Goal: Contribute content

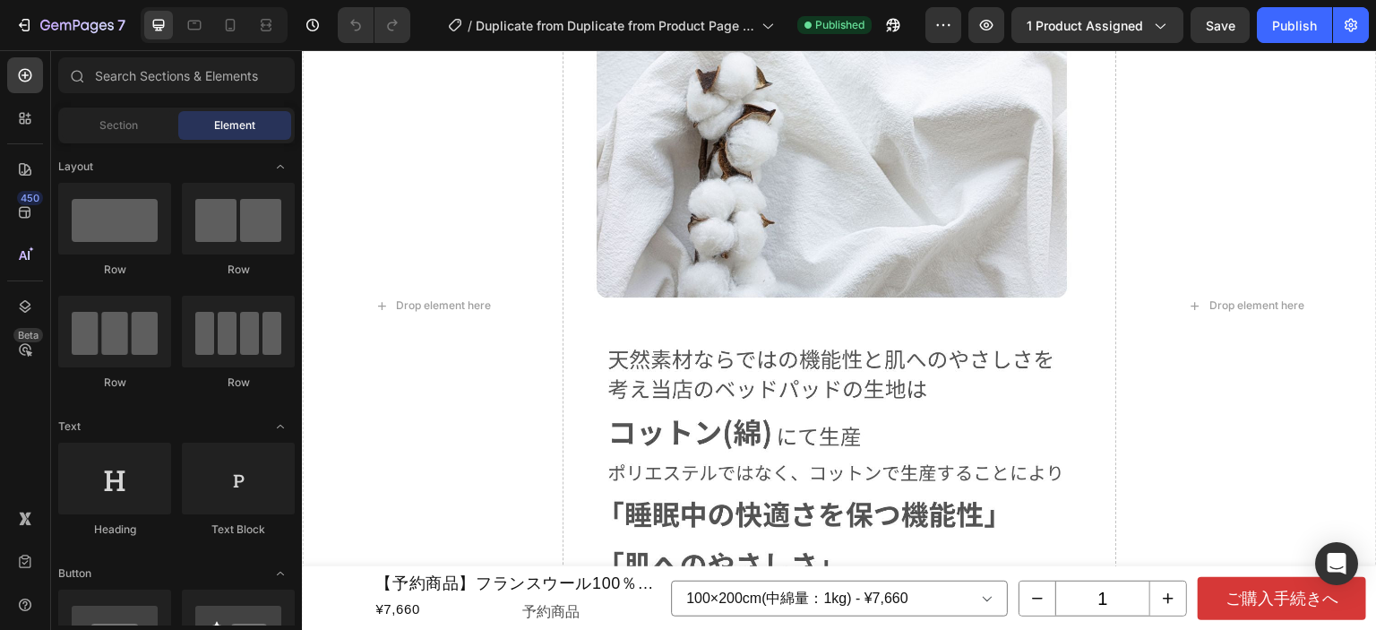
scroll to position [1433, 0]
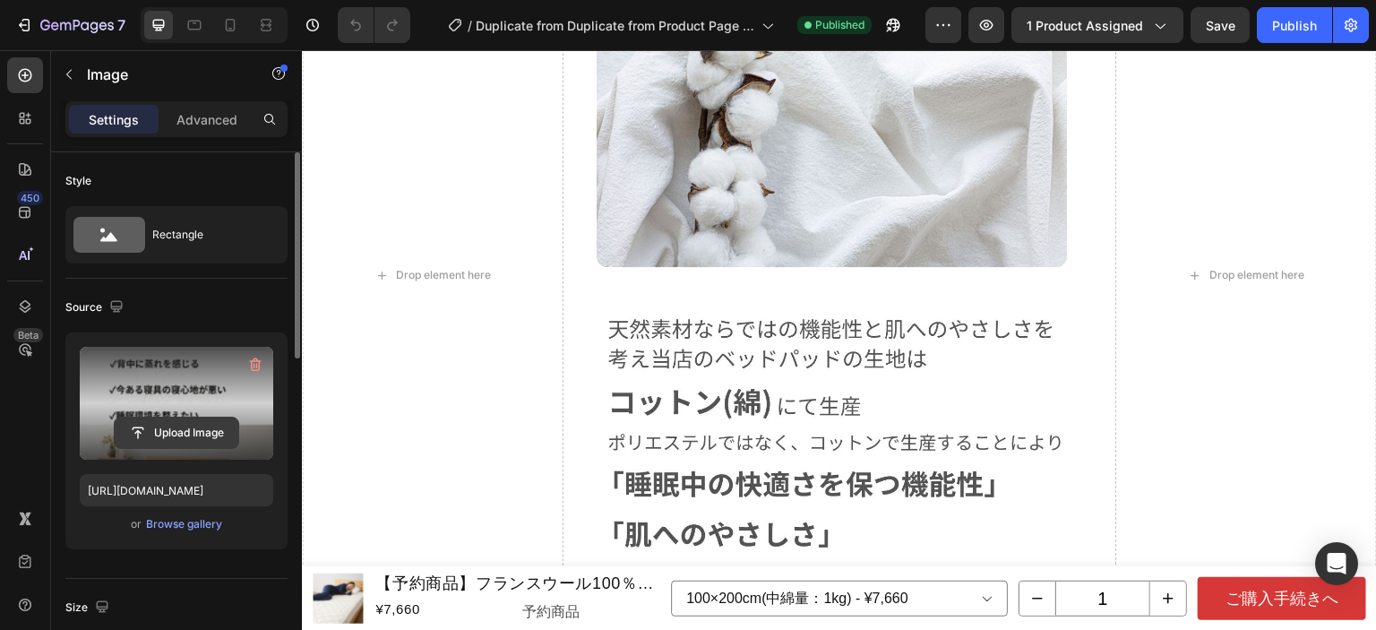
click at [201, 433] on input "file" at bounding box center [177, 432] width 124 height 30
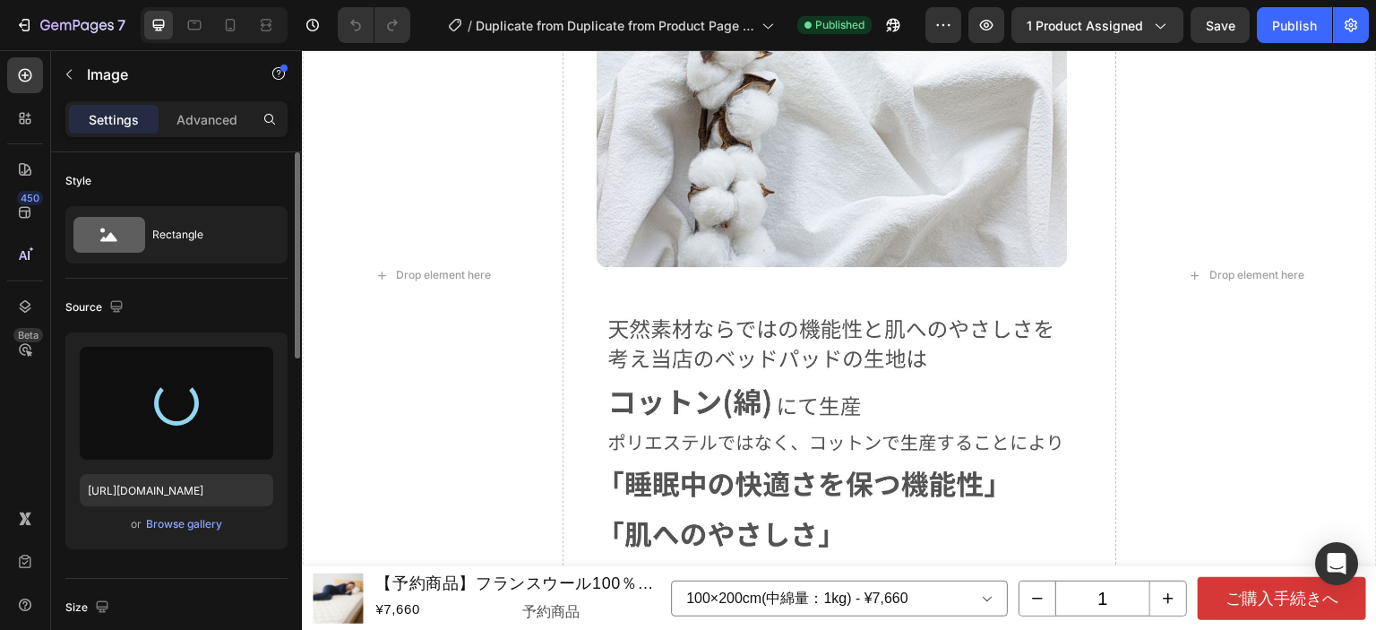
type input "[URL][DOMAIN_NAME]"
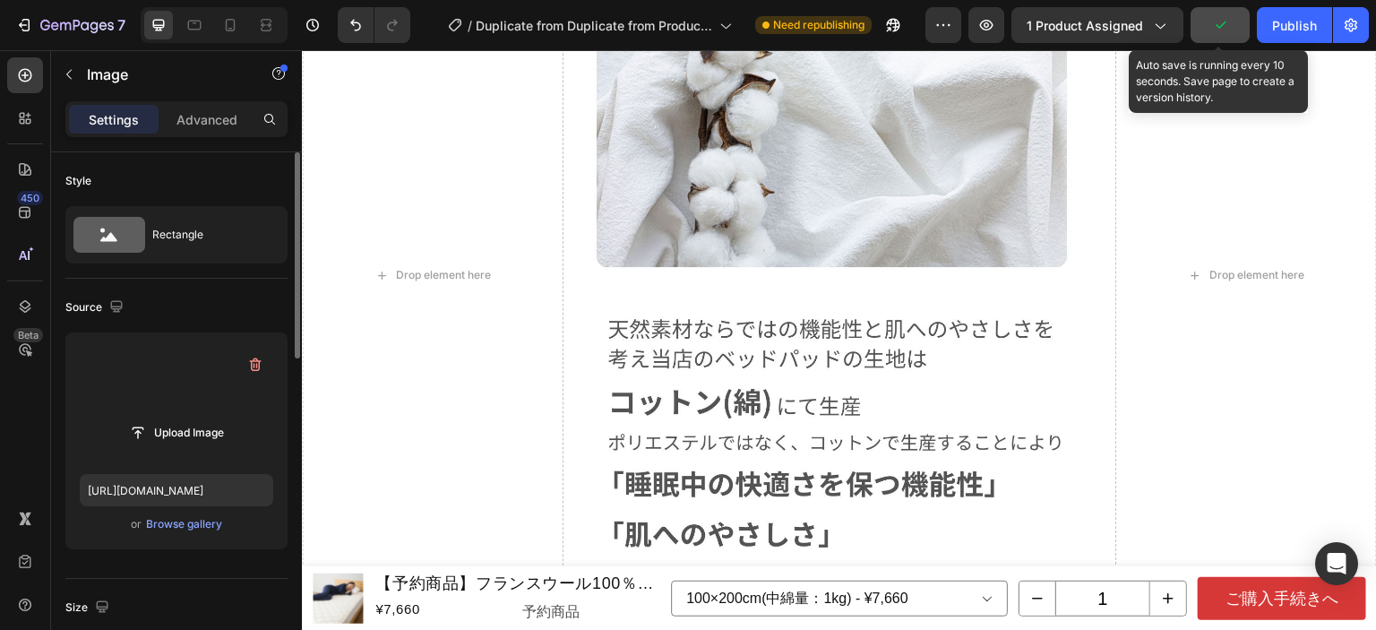
click at [1241, 34] on button "button" at bounding box center [1219, 25] width 59 height 36
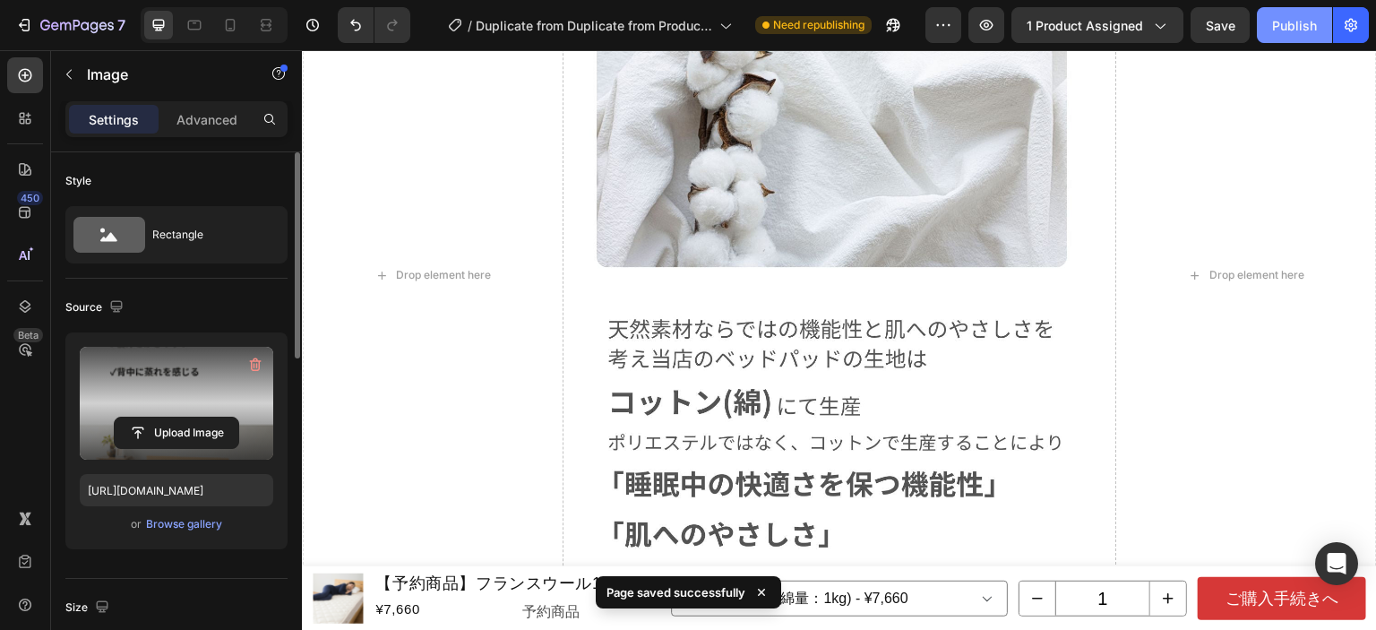
click at [1271, 31] on button "Publish" at bounding box center [1294, 25] width 75 height 36
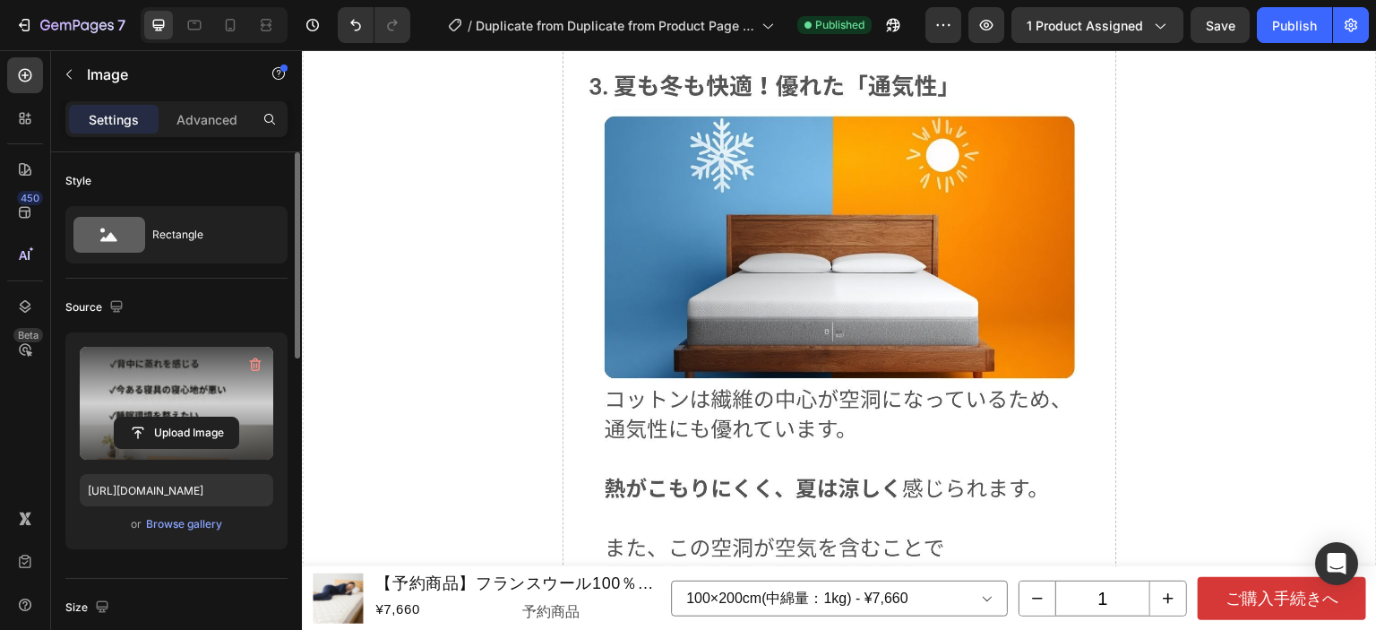
scroll to position [3224, 0]
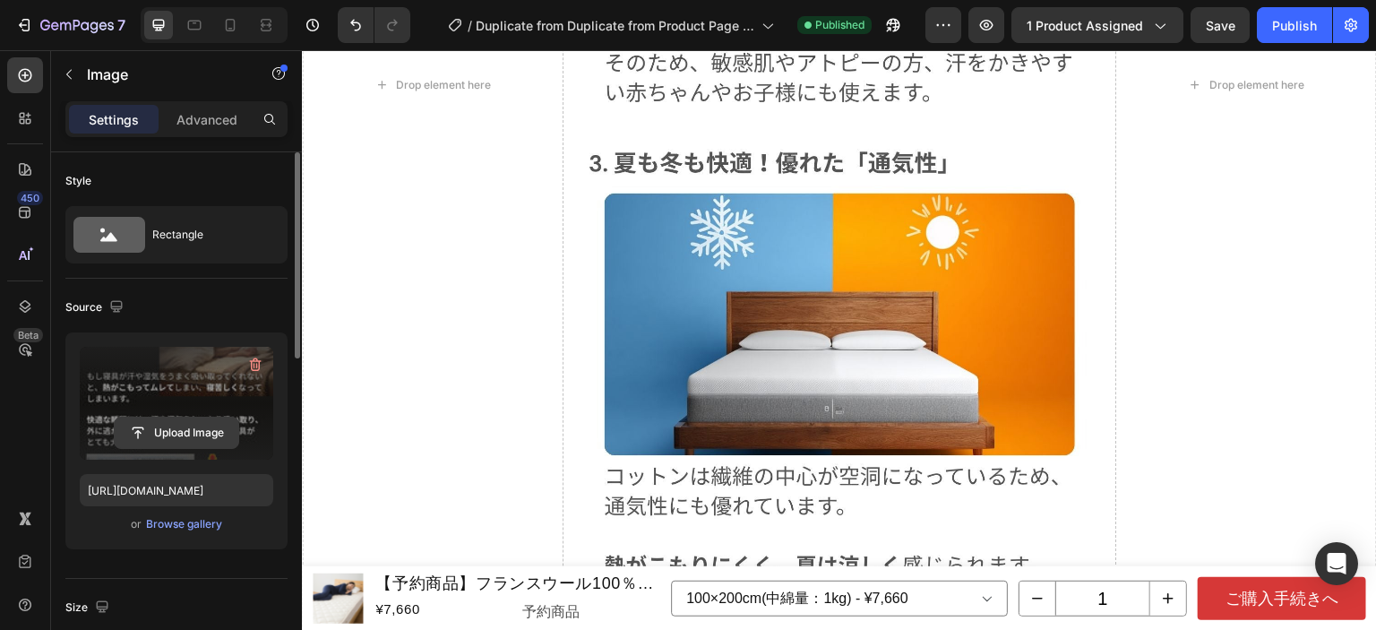
click at [165, 426] on input "file" at bounding box center [177, 432] width 124 height 30
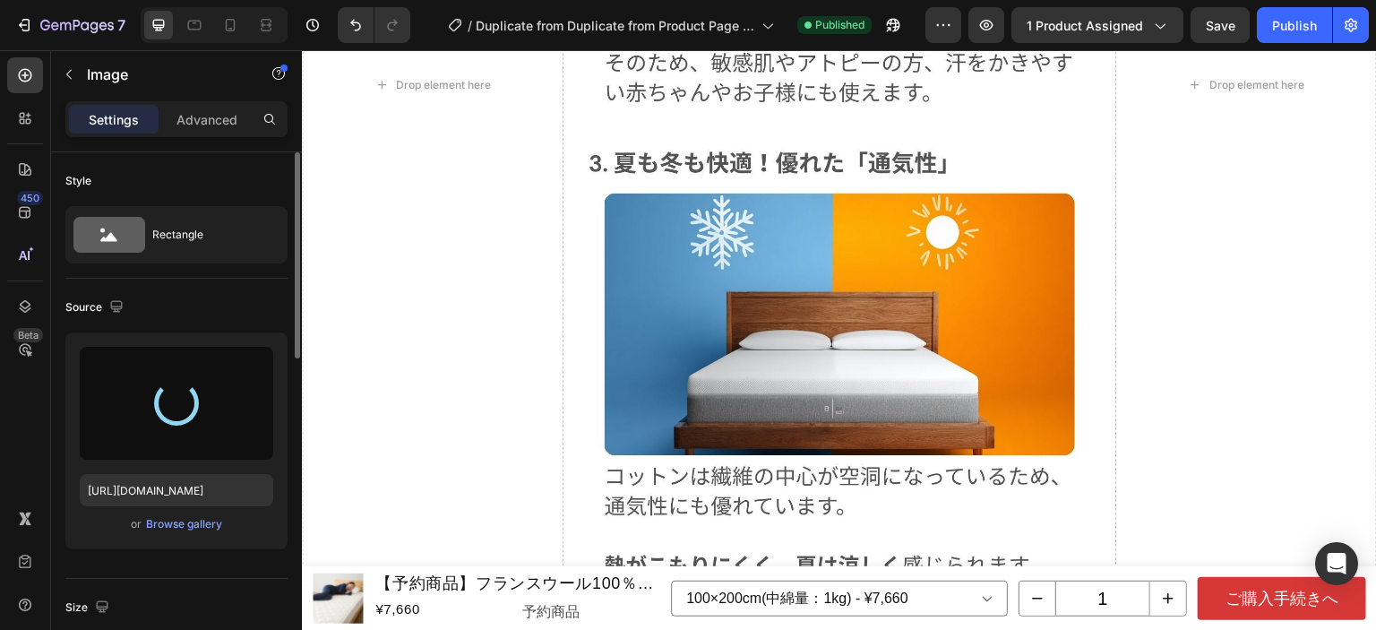
type input "[URL][DOMAIN_NAME]"
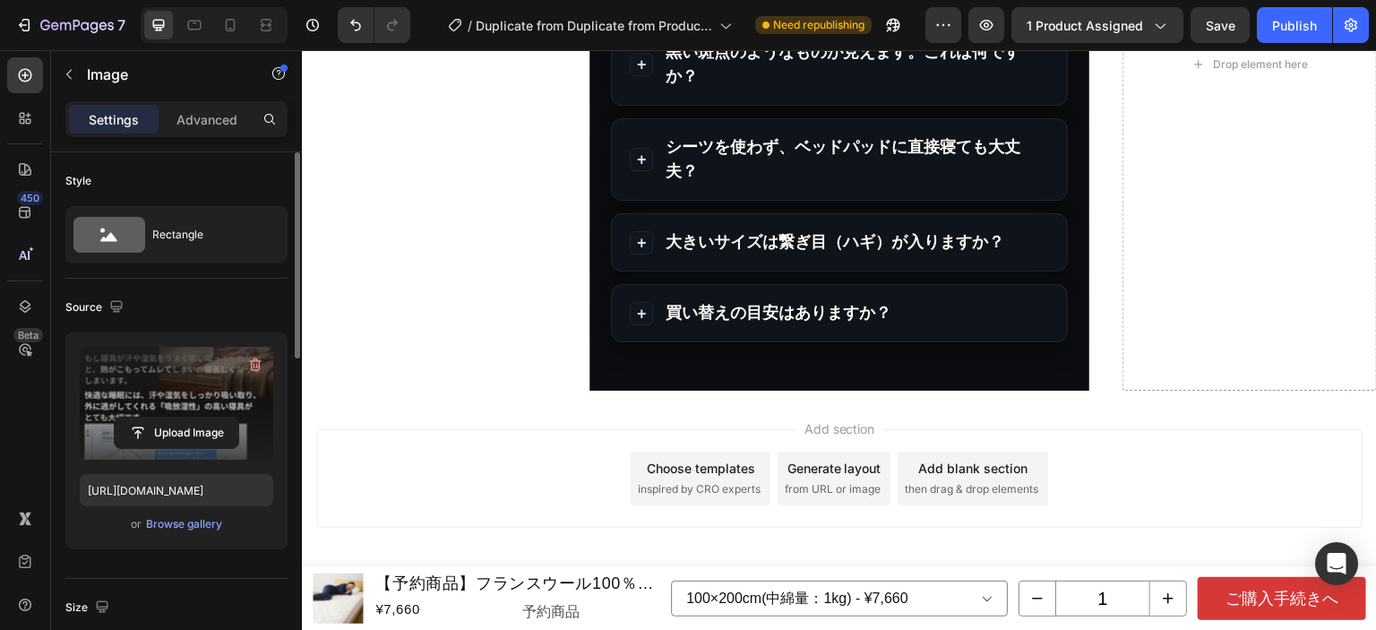
scroll to position [19566, 0]
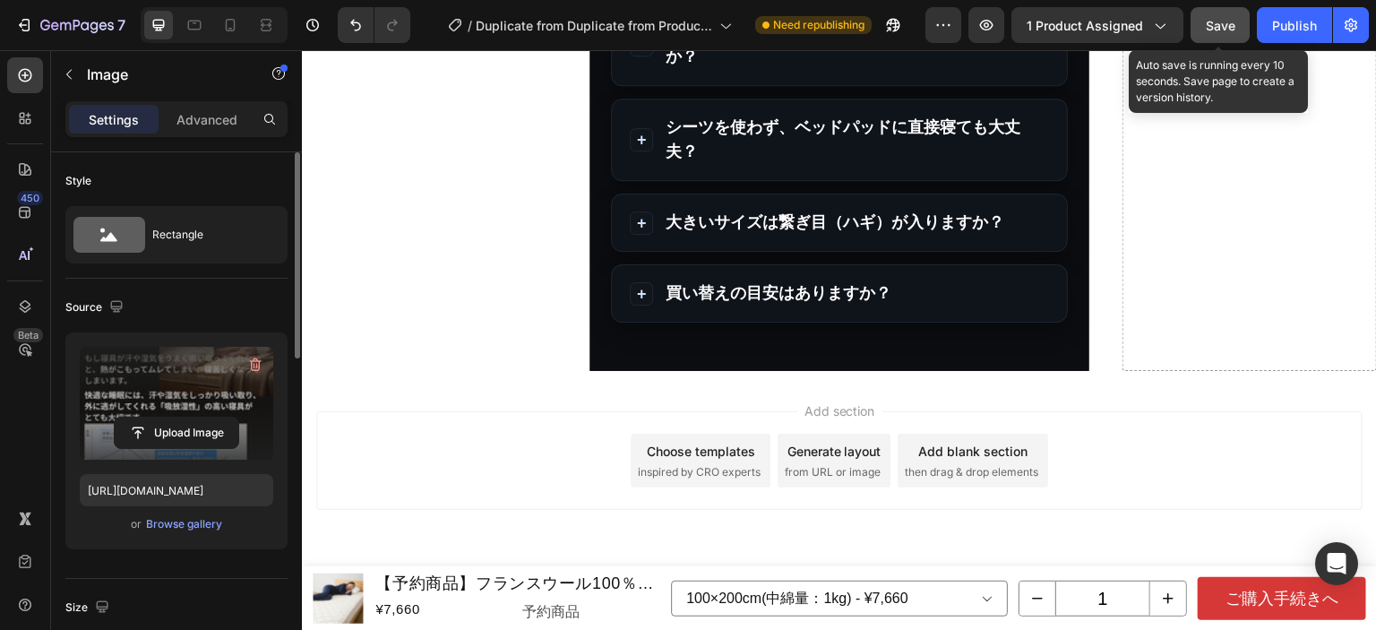
click at [1222, 38] on button "Save" at bounding box center [1219, 25] width 59 height 36
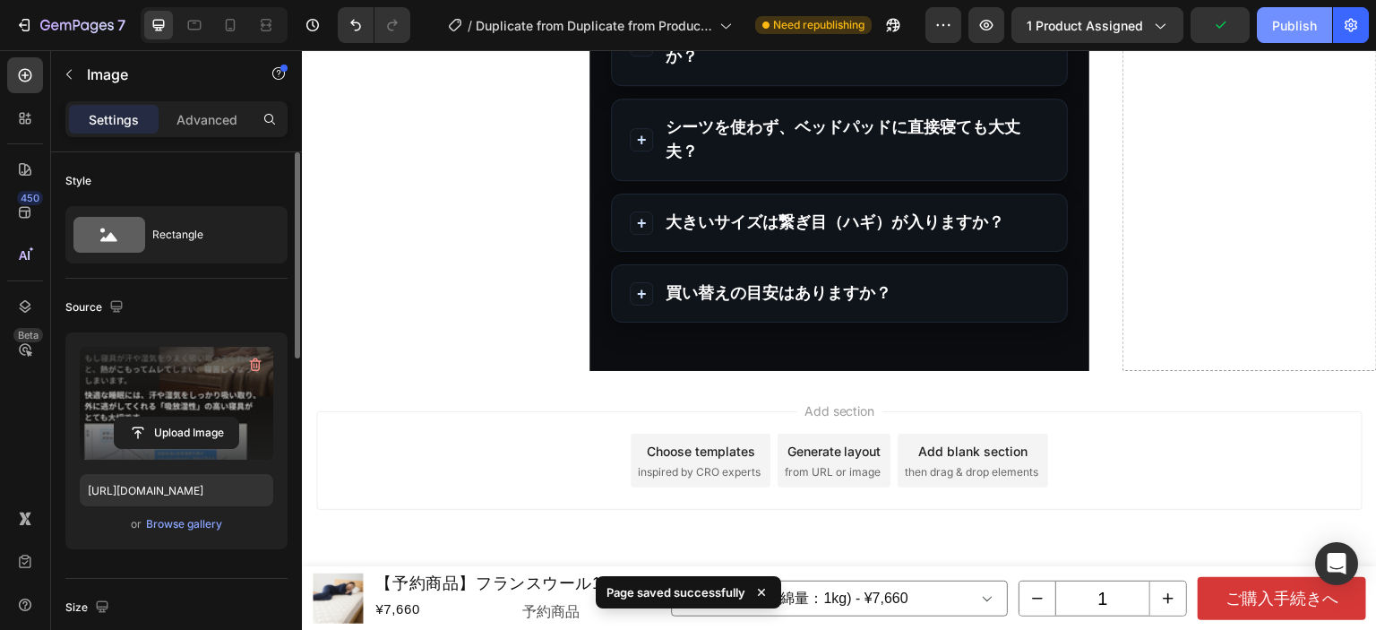
click at [1299, 31] on div "Publish" at bounding box center [1294, 25] width 45 height 19
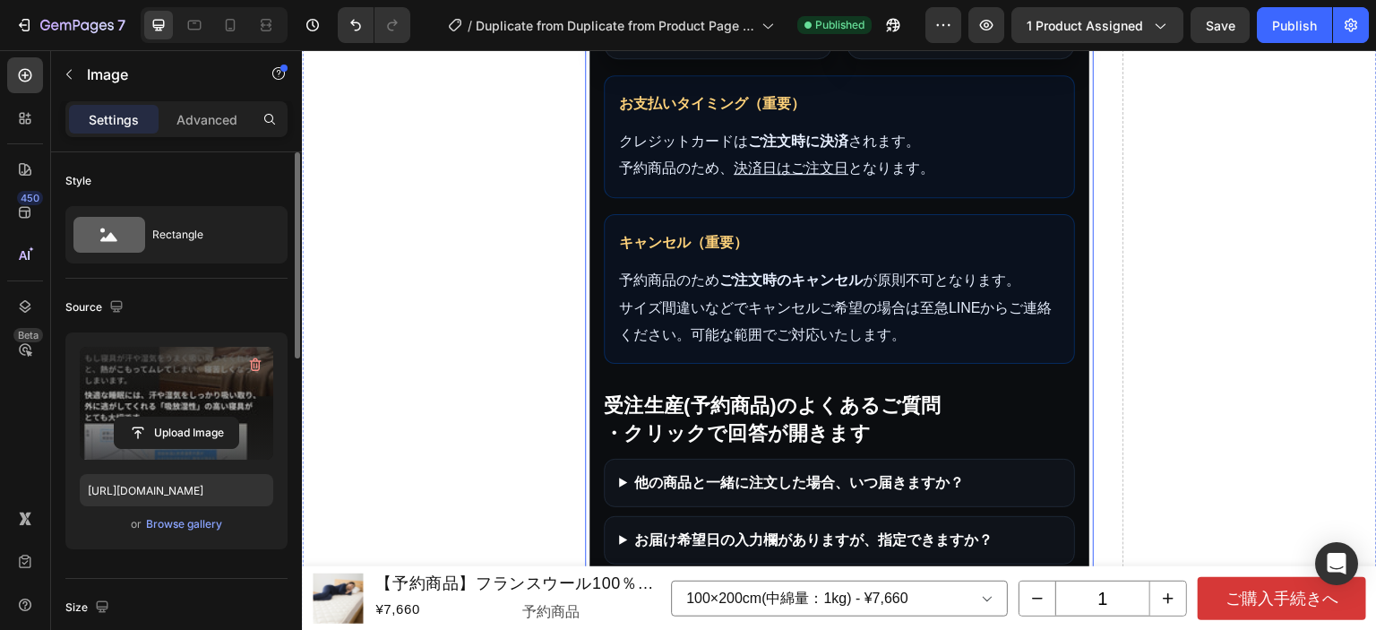
scroll to position [18671, 0]
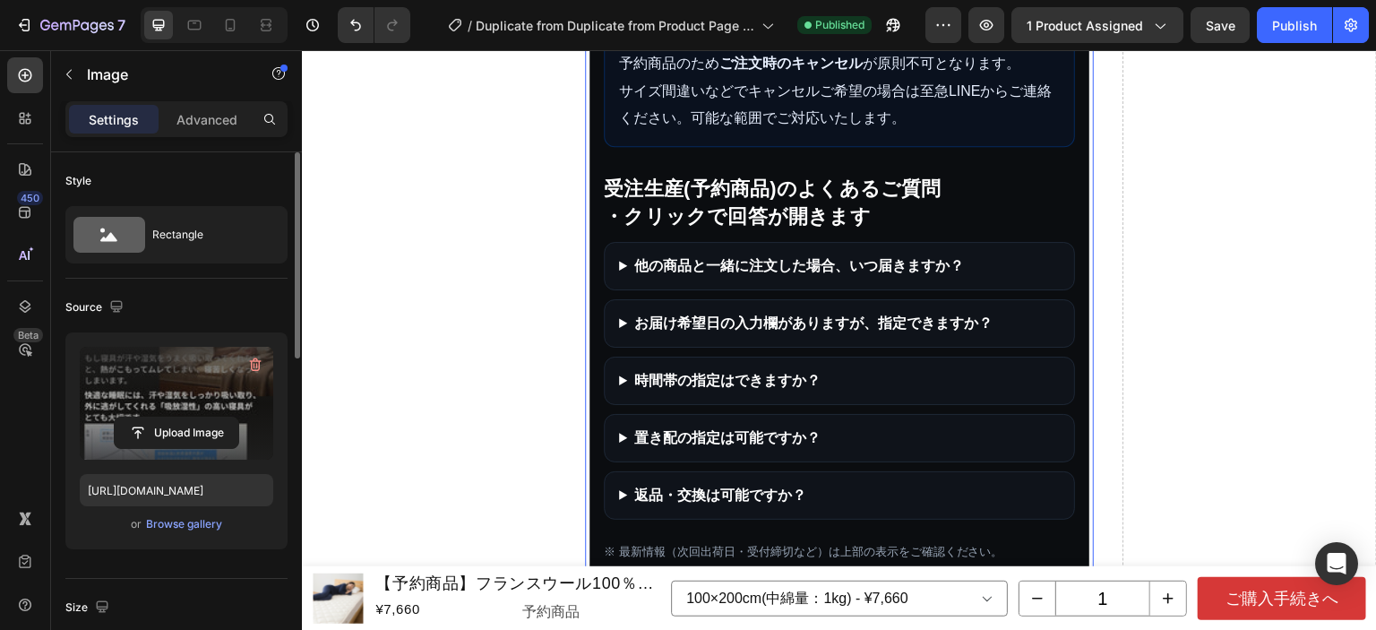
click at [785, 428] on summary "置き配の指定は可能ですか？" at bounding box center [839, 437] width 441 height 21
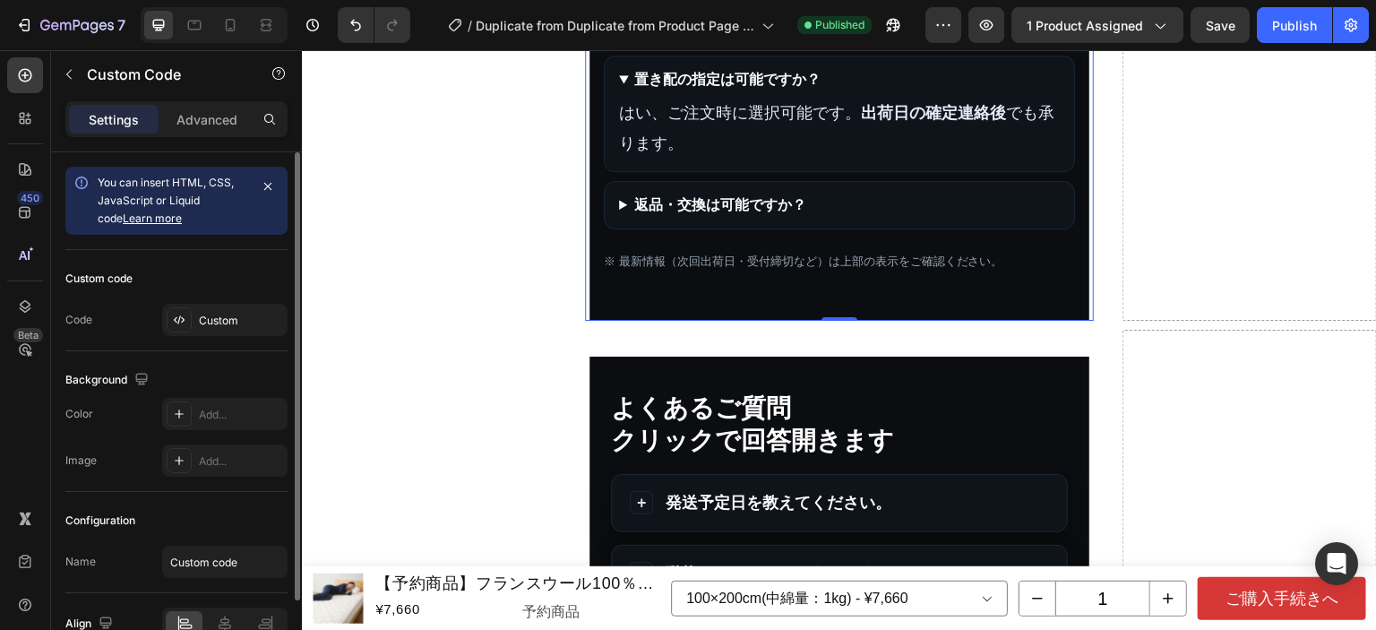
scroll to position [18850, 0]
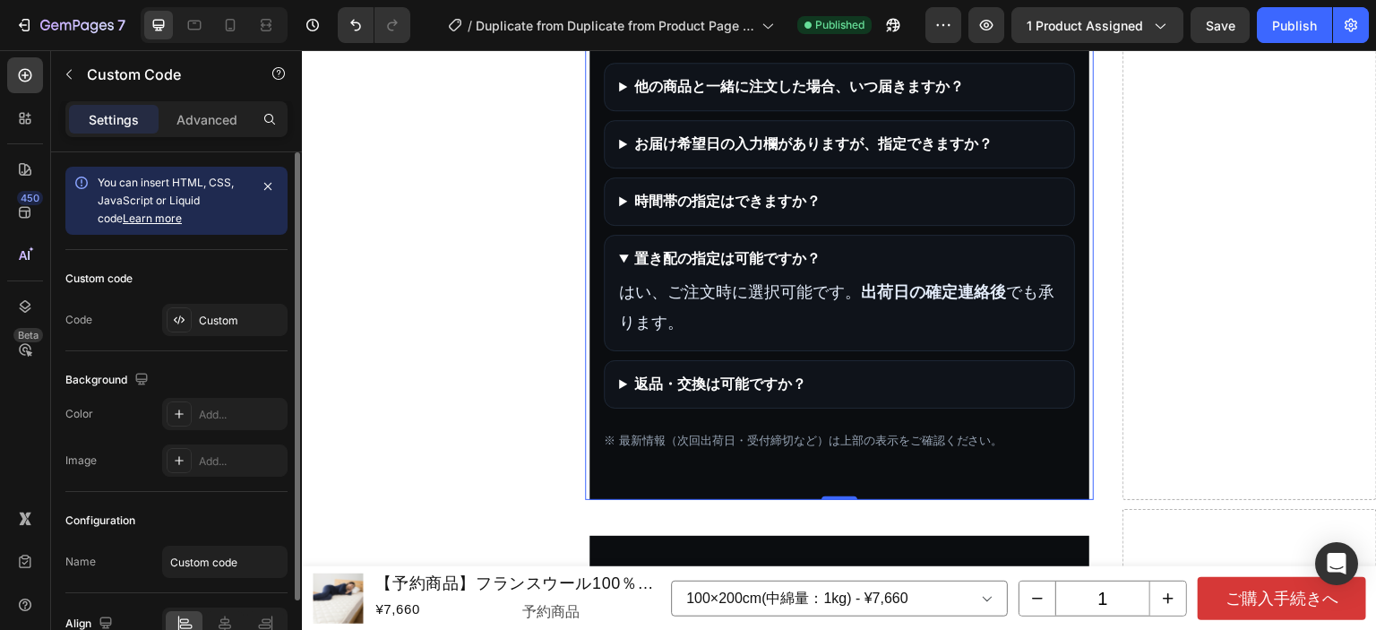
click at [747, 373] on summary "返品・交換は可能ですか？" at bounding box center [839, 383] width 441 height 21
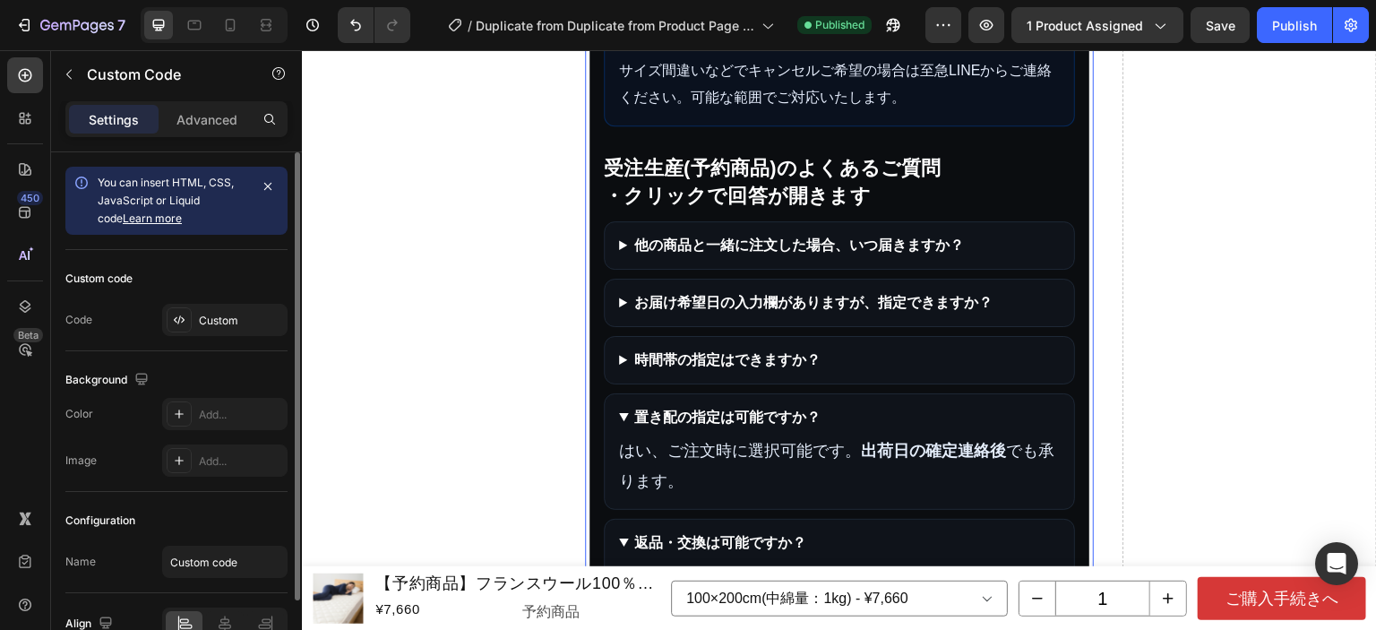
scroll to position [18581, 0]
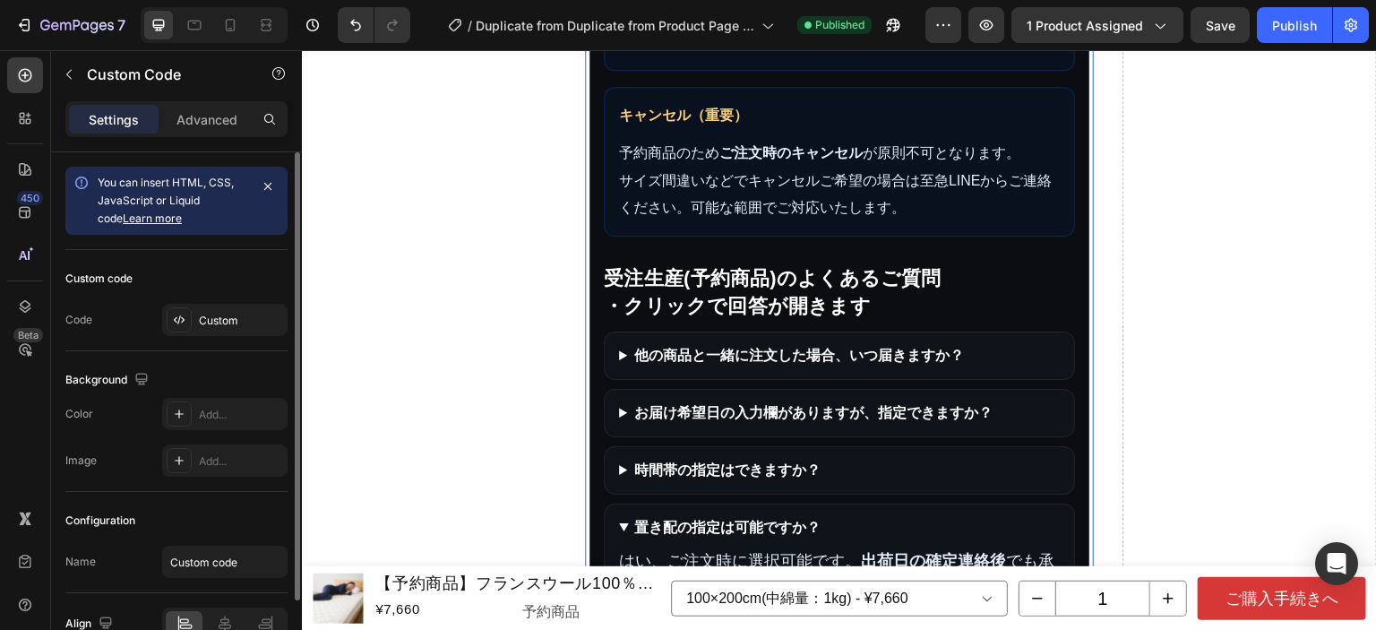
click at [747, 368] on details "他の商品と一緒に注文した場合、いつ届きますか？ 受注生産(予約商品) の発送日が基準です。 他商品を先にお受け取りになりたい場合 は、（ メールまたはLINE…" at bounding box center [839, 355] width 471 height 48
click at [747, 356] on summary "他の商品と一緒に注文した場合、いつ届きますか？" at bounding box center [839, 355] width 441 height 21
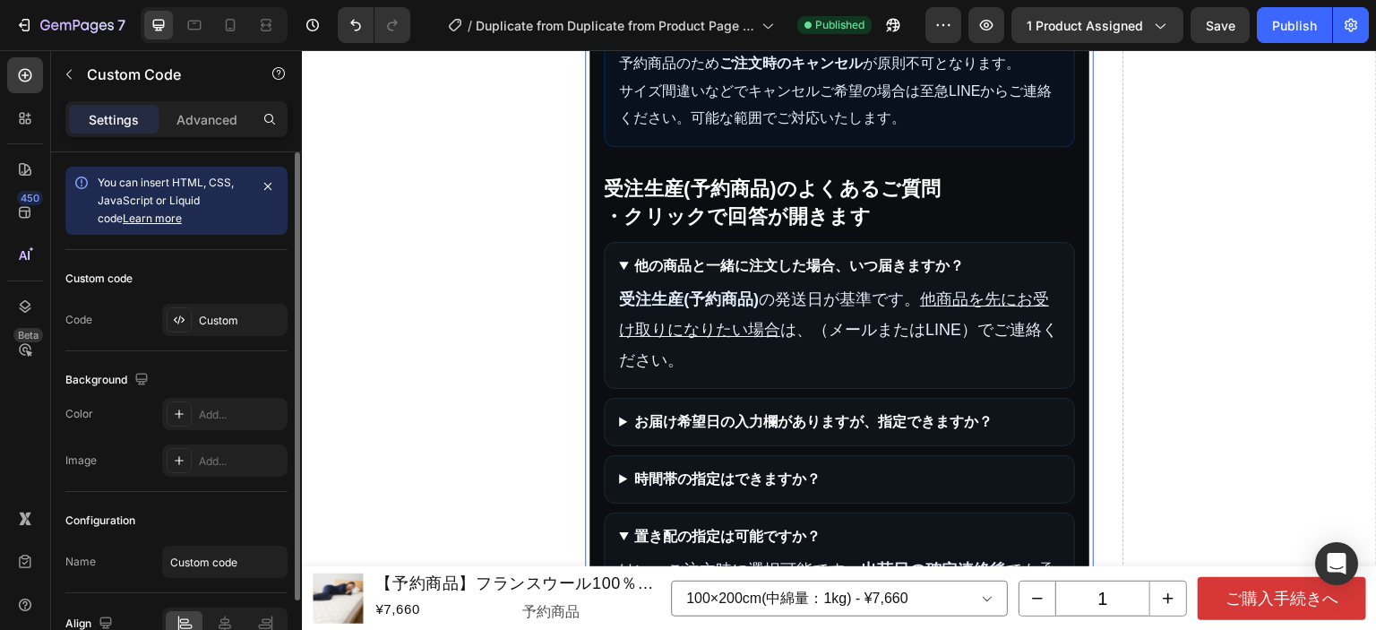
click at [744, 421] on summary "お届け希望日の入力欄がありますが、指定できますか？" at bounding box center [839, 421] width 441 height 21
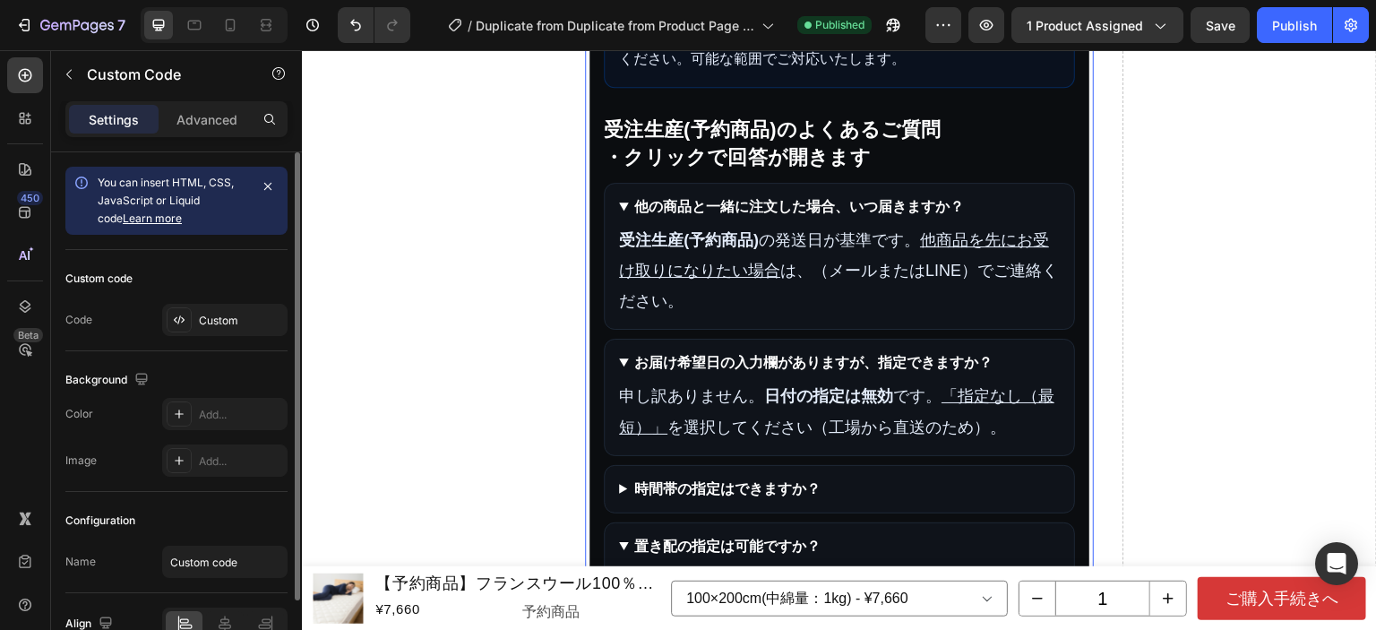
scroll to position [18760, 0]
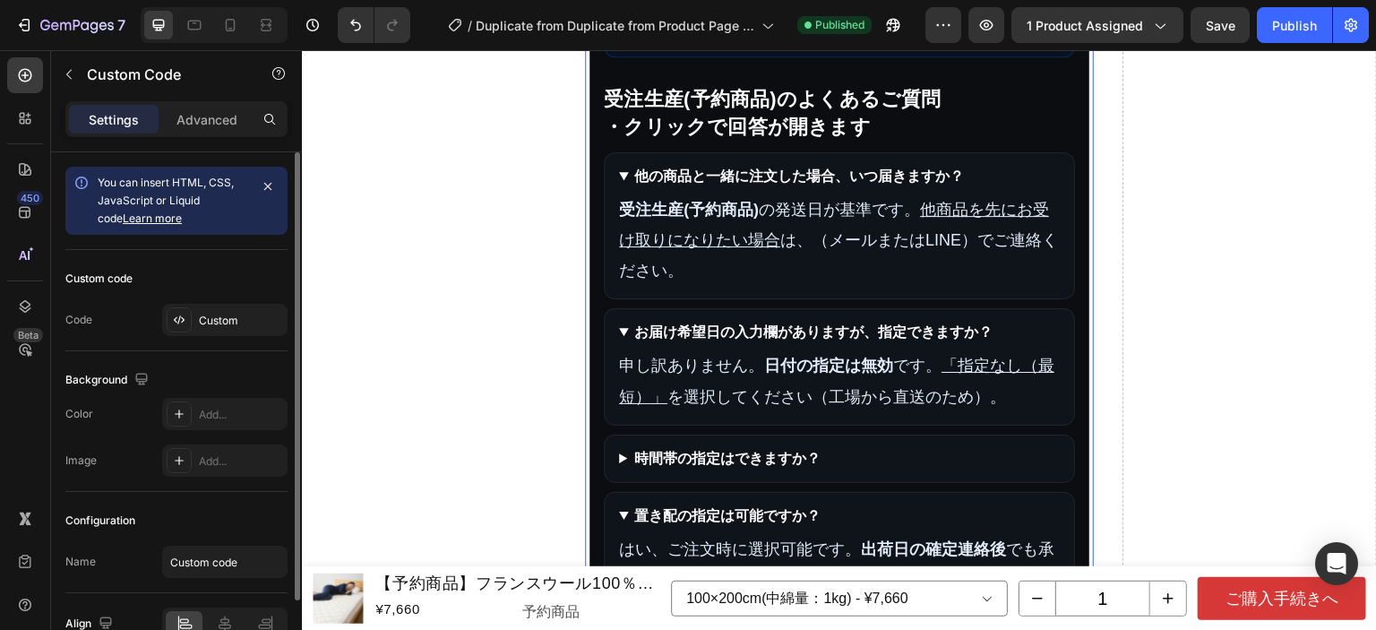
click at [738, 448] on summary "時間帯の指定はできますか？" at bounding box center [839, 458] width 441 height 21
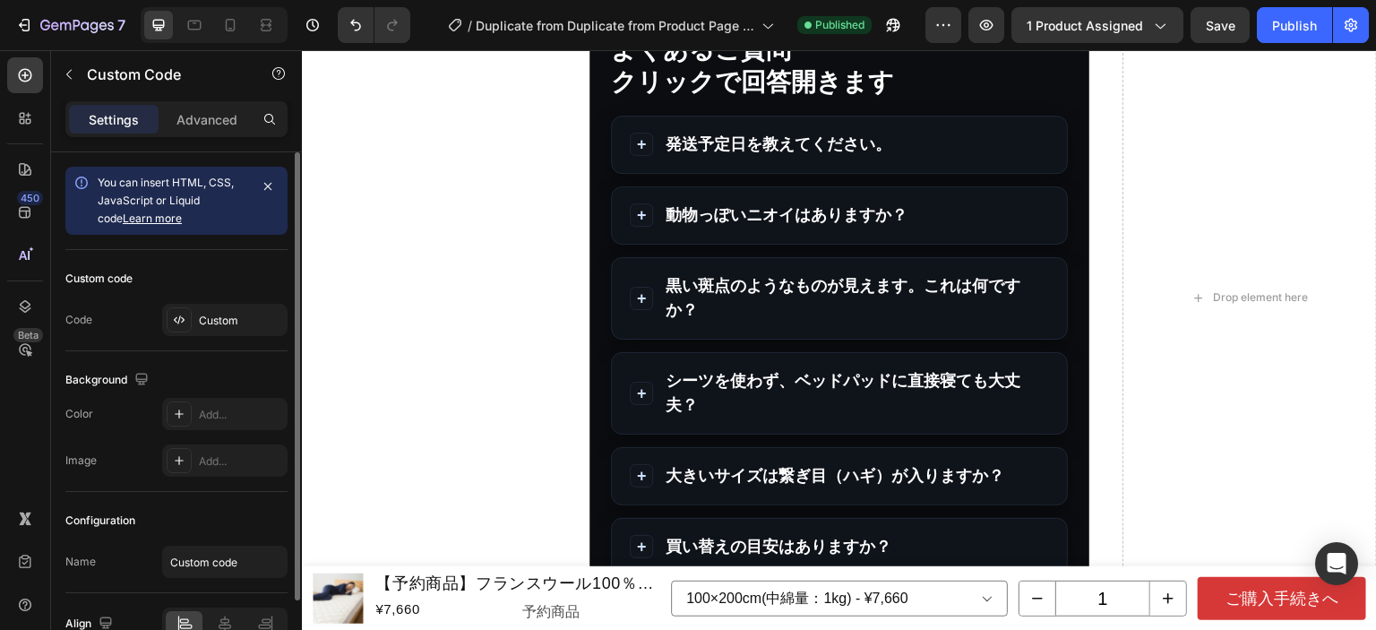
scroll to position [19492, 0]
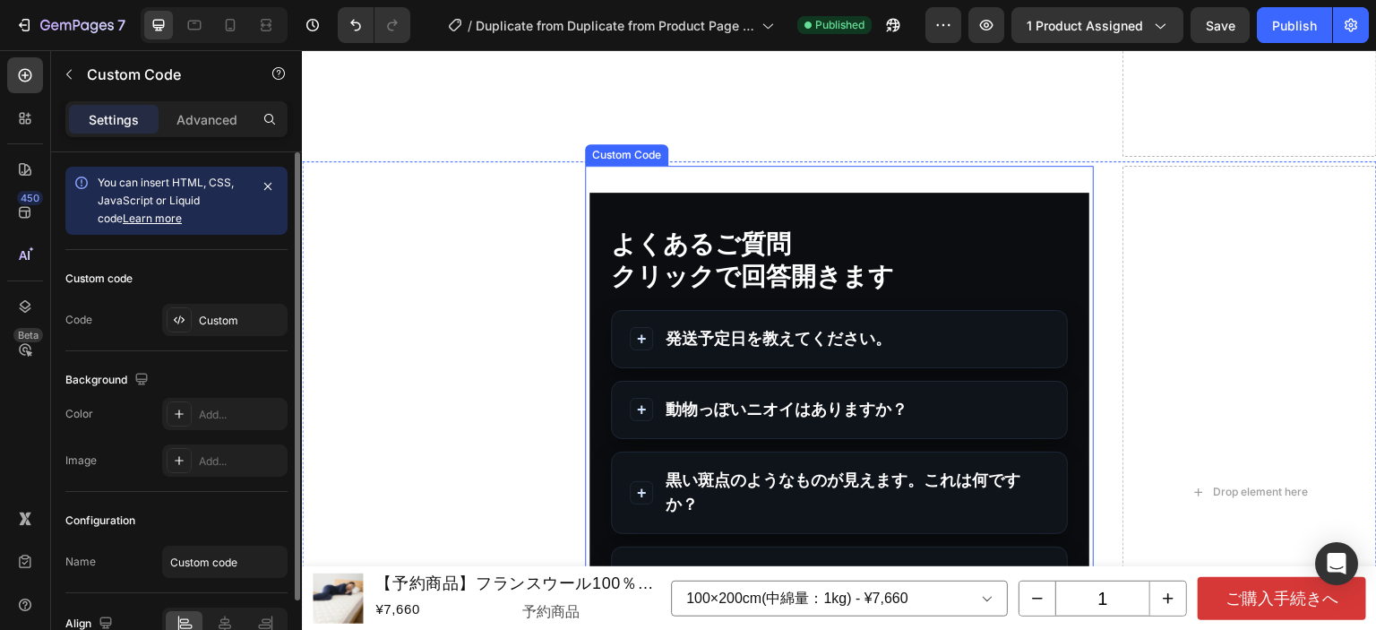
click at [741, 359] on summary "発送予定日を教えてください。" at bounding box center [839, 339] width 455 height 56
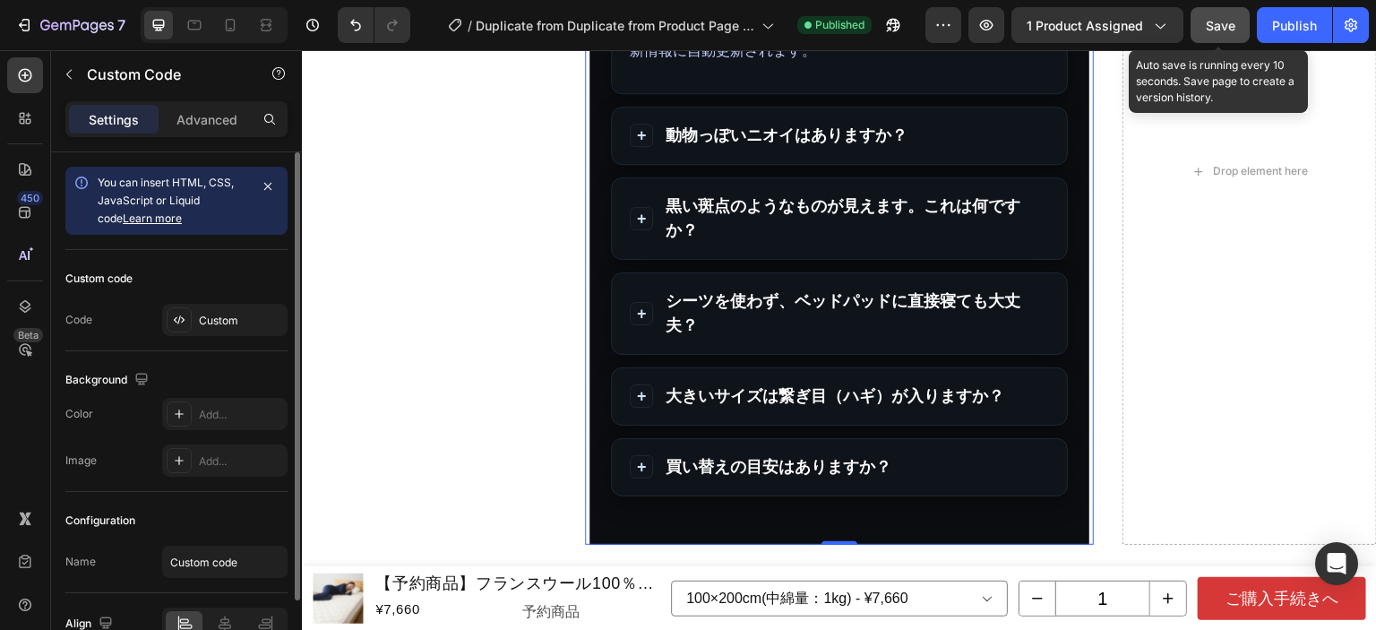
click at [1234, 26] on span "Save" at bounding box center [1221, 25] width 30 height 15
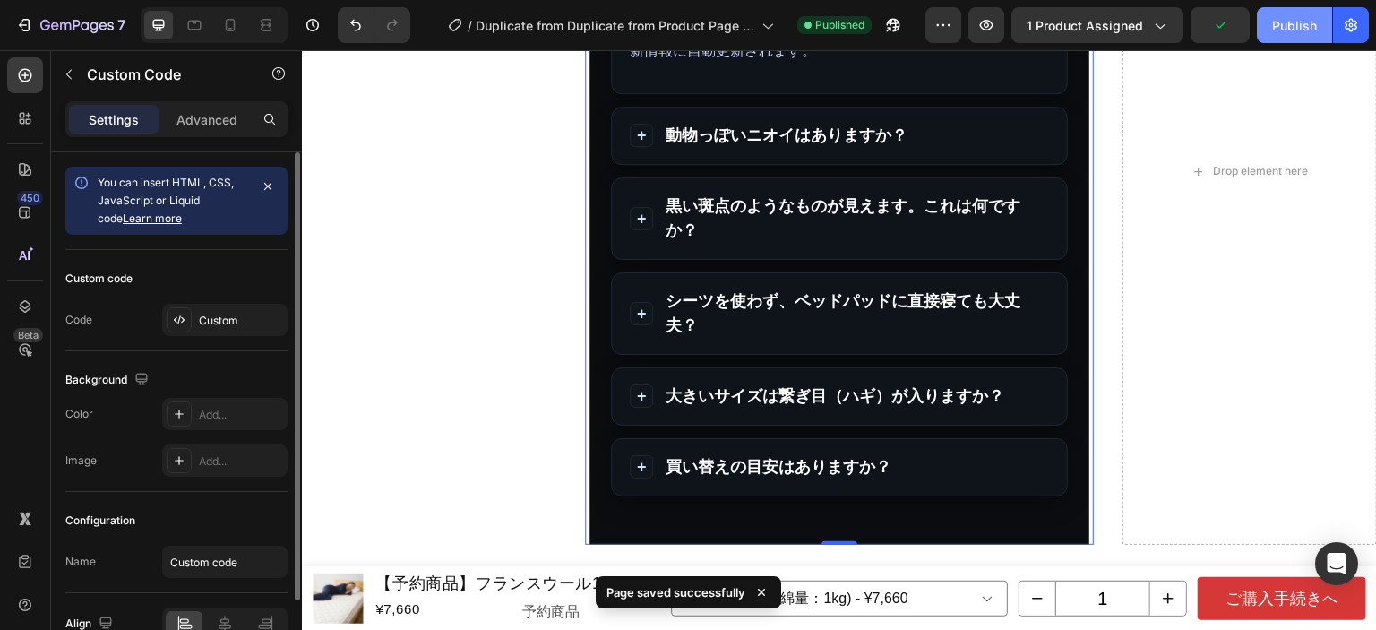
click at [1272, 22] on div "Publish" at bounding box center [1294, 25] width 45 height 19
